Goal: Task Accomplishment & Management: Manage account settings

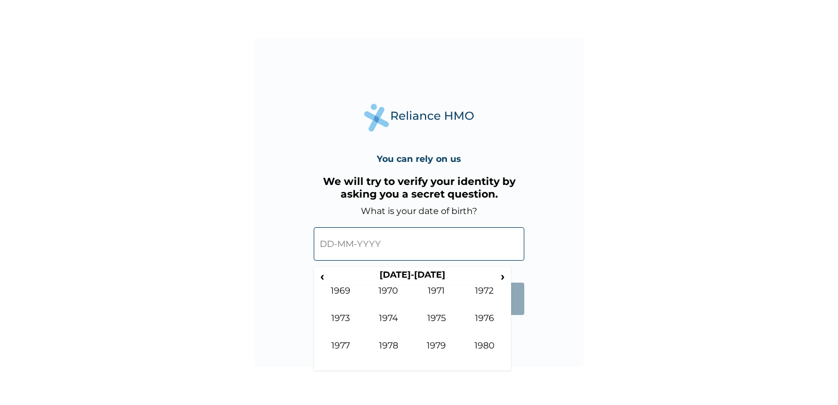
click at [491, 279] on th "1970-1979" at bounding box center [412, 276] width 168 height 15
click at [497, 278] on span "›" at bounding box center [503, 276] width 12 height 14
click at [342, 343] on td "1997" at bounding box center [340, 353] width 48 height 27
click at [395, 317] on td "Jun" at bounding box center [389, 325] width 48 height 27
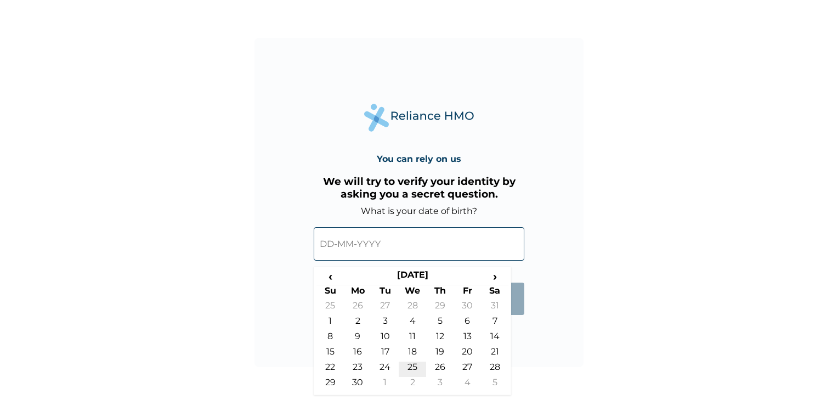
click at [418, 366] on td "25" at bounding box center [412, 368] width 27 height 15
type input "25-06-1997"
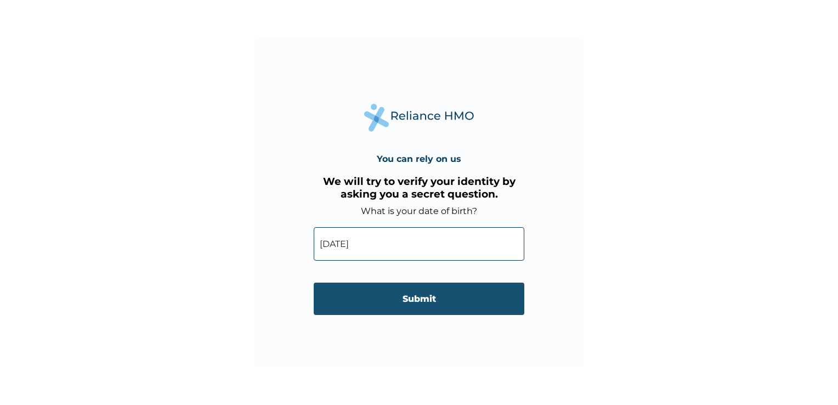
click at [414, 304] on input "Submit" at bounding box center [419, 298] width 210 height 32
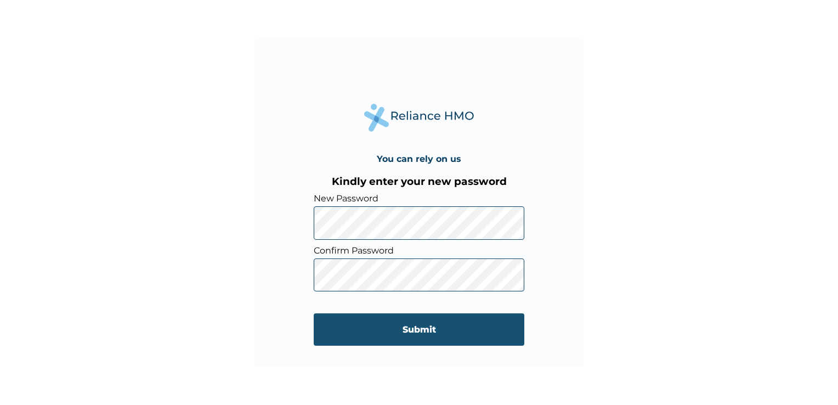
click at [426, 326] on input "Submit" at bounding box center [419, 329] width 210 height 32
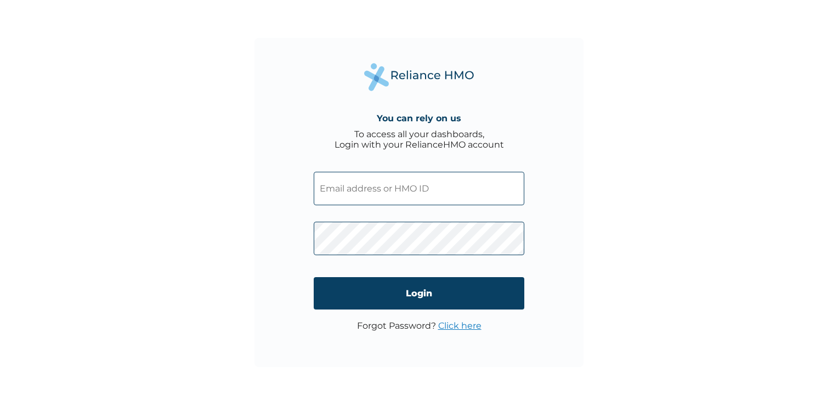
click at [413, 187] on input "text" at bounding box center [419, 188] width 210 height 33
type input "e"
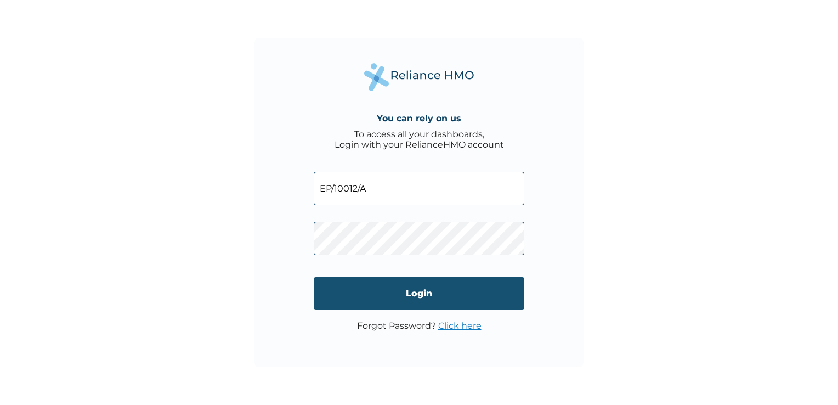
type input "EP/10012/A"
click at [430, 286] on input "Login" at bounding box center [419, 293] width 210 height 32
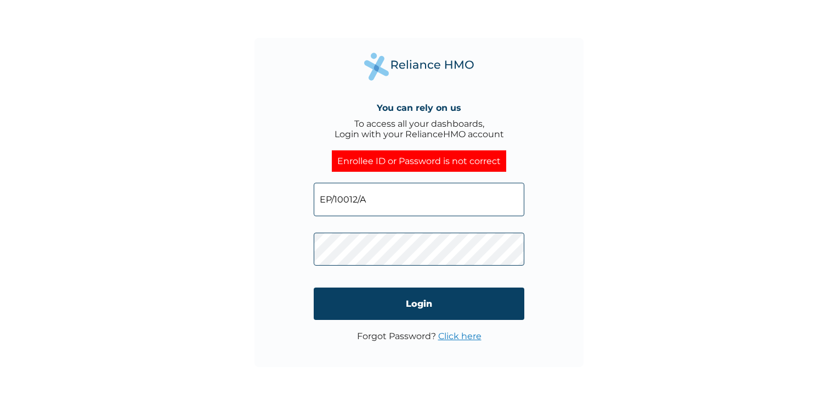
drag, startPoint x: 323, startPoint y: 194, endPoint x: 317, endPoint y: 197, distance: 7.1
click at [323, 195] on input "EP/10012/A" at bounding box center [419, 199] width 210 height 33
click at [317, 197] on input "EP/10012/A" at bounding box center [419, 199] width 210 height 33
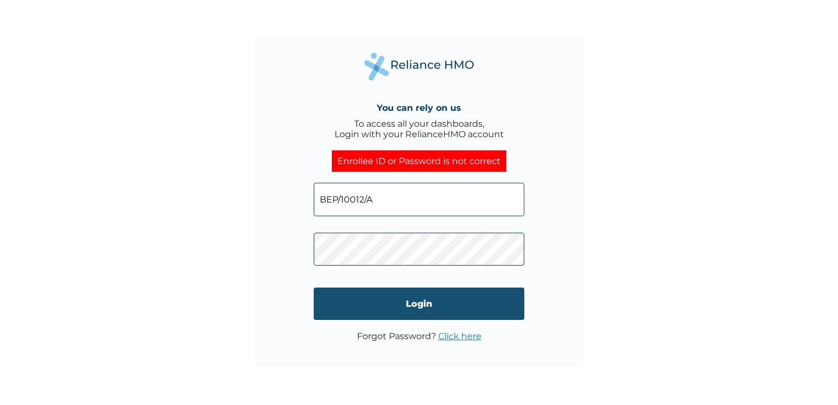
type input "BEP/10012/A"
click at [394, 310] on input "Login" at bounding box center [419, 303] width 210 height 32
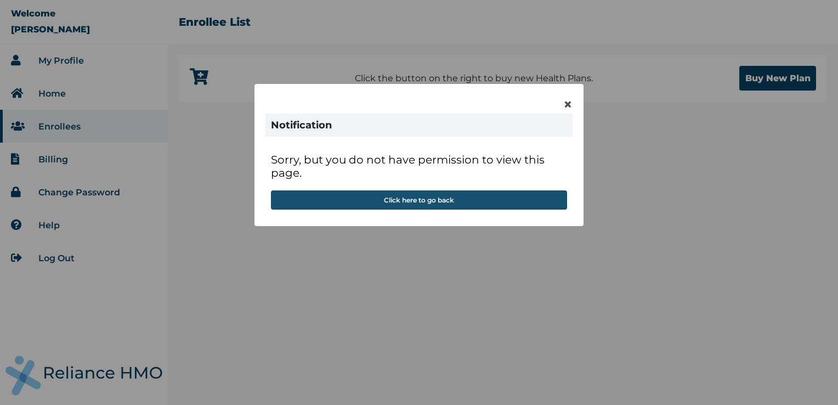
click at [451, 204] on button "Click here to go back" at bounding box center [419, 199] width 296 height 19
click at [452, 201] on button "Click here to go back" at bounding box center [419, 199] width 296 height 19
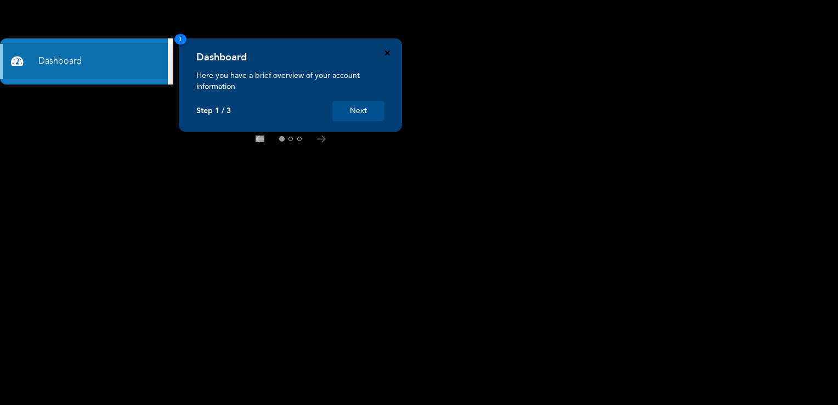
click at [388, 52] on icon "Close" at bounding box center [387, 52] width 5 height 5
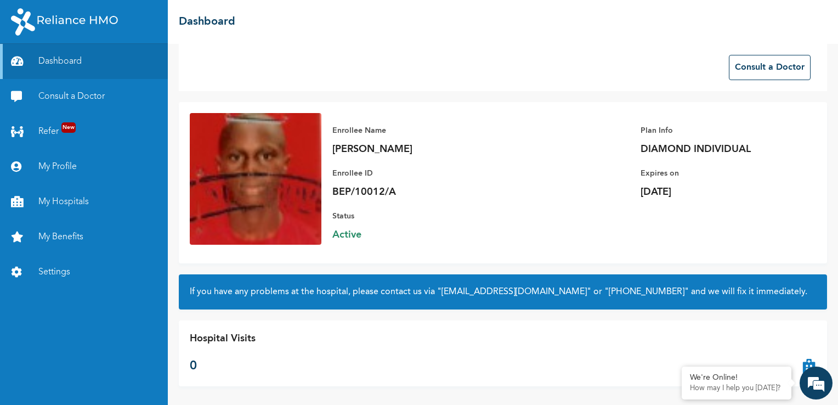
scroll to position [14, 0]
